Goal: Communication & Community: Answer question/provide support

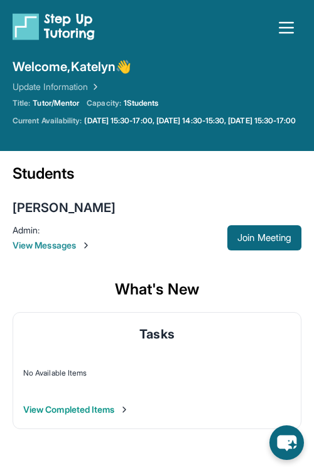
click at [76, 251] on span "View Messages" at bounding box center [120, 245] width 215 height 13
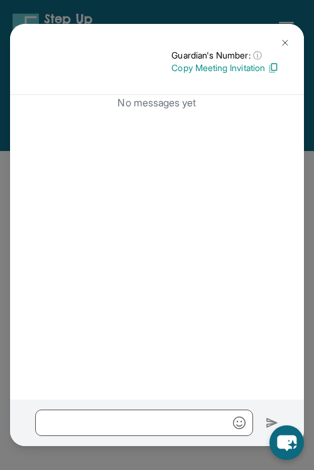
click at [285, 37] on button at bounding box center [285, 42] width 25 height 25
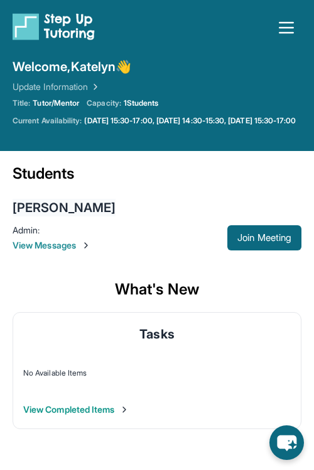
click at [50, 216] on div "[PERSON_NAME]" at bounding box center [64, 208] width 103 height 18
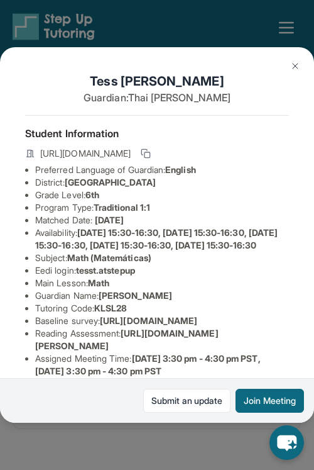
drag, startPoint x: 69, startPoint y: 191, endPoint x: 196, endPoint y: 192, distance: 127.6
click at [196, 189] on li "District: Berryessa Union School District" at bounding box center [162, 182] width 254 height 13
drag, startPoint x: 214, startPoint y: 187, endPoint x: 190, endPoint y: 188, distance: 23.9
click at [190, 188] on li "District: Berryessa Union School District" at bounding box center [162, 182] width 254 height 13
click at [156, 187] on span "Berryessa Union School District" at bounding box center [110, 182] width 91 height 11
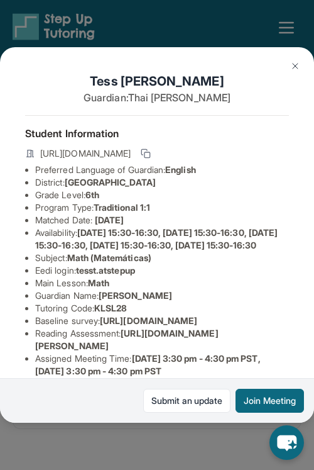
drag, startPoint x: 206, startPoint y: 192, endPoint x: 72, endPoint y: 193, distance: 134.5
click at [72, 187] on span "Berryessa Union School District" at bounding box center [110, 182] width 91 height 11
click at [108, 212] on span "Traditional 1:1" at bounding box center [122, 207] width 57 height 11
drag, startPoint x: 119, startPoint y: 242, endPoint x: 179, endPoint y: 247, distance: 59.9
click at [179, 247] on span "Monday 15:30-16:30, Tuesday 15:30-16:30, Wednesday 15:30-16:30, Thursday 15:30-…" at bounding box center [156, 238] width 243 height 23
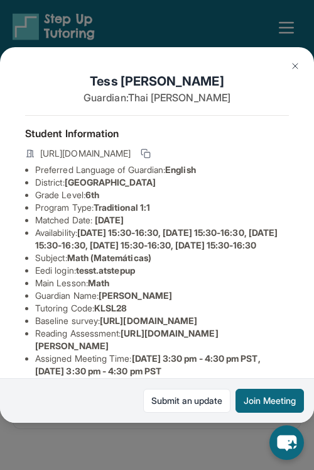
click at [157, 289] on li "Main Lesson : Math" at bounding box center [162, 283] width 254 height 13
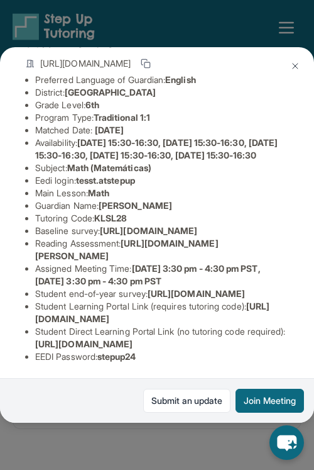
scroll to position [226, 0]
click at [299, 62] on img at bounding box center [295, 66] width 10 height 10
